Goal: Task Accomplishment & Management: Manage account settings

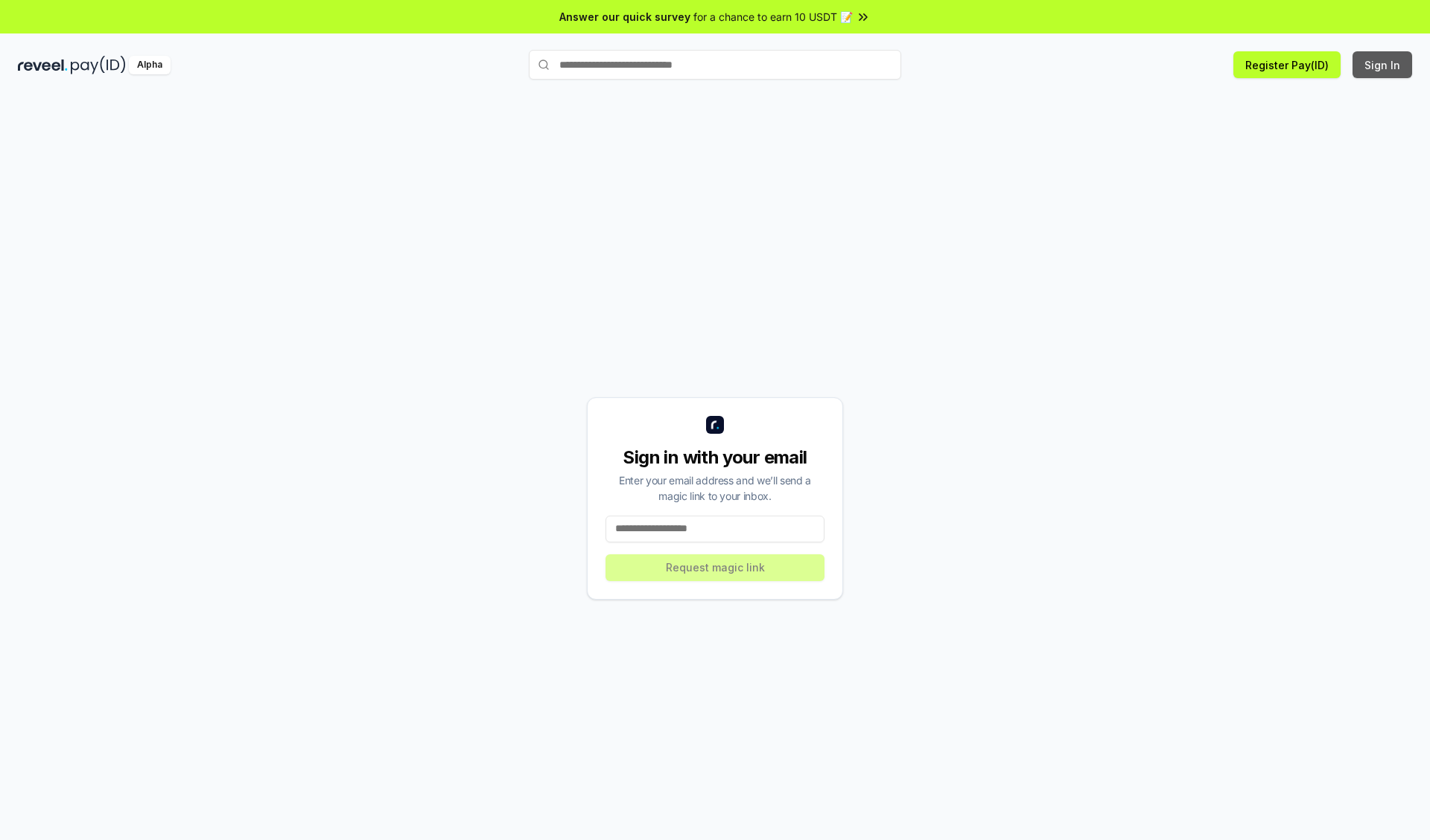
click at [1383, 64] on button "Sign In" at bounding box center [1381, 65] width 60 height 27
type input "**********"
click at [715, 567] on button "Request magic link" at bounding box center [715, 568] width 219 height 27
